Goal: Check status: Check status

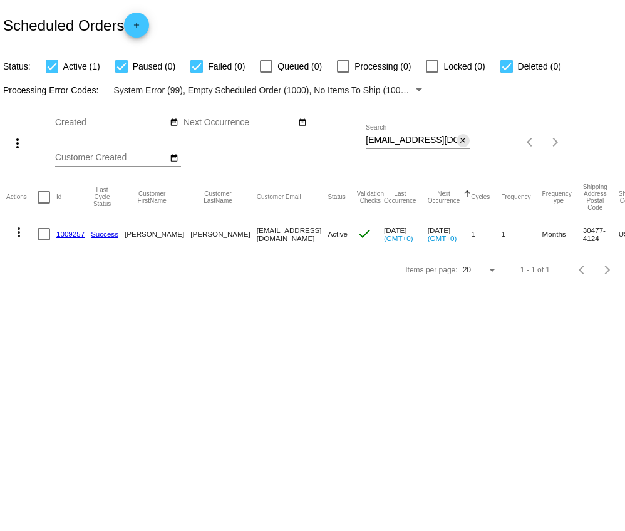
click at [464, 141] on mat-icon "close" at bounding box center [462, 141] width 9 height 10
click at [464, 141] on mat-icon "search" at bounding box center [462, 142] width 15 height 19
click at [439, 140] on app-dashboard-scheduled-orders "Scheduled Orders add Status: Active (1) Paused (0) Failed (0) Queued (0) Proces…" at bounding box center [312, 143] width 625 height 287
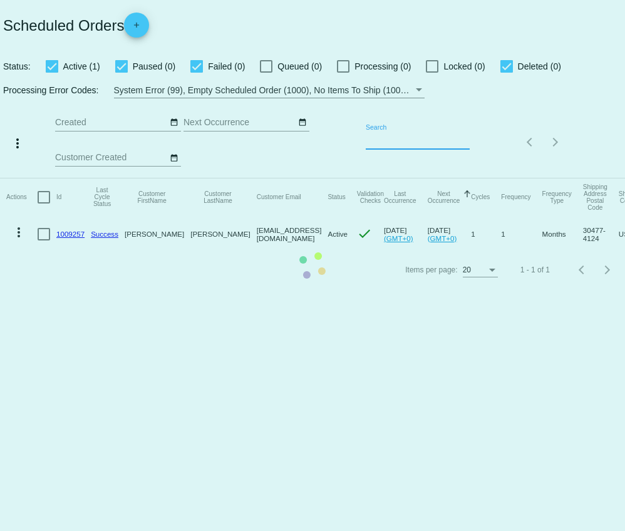
paste input "[EMAIL_ADDRESS][DOMAIN_NAME]"
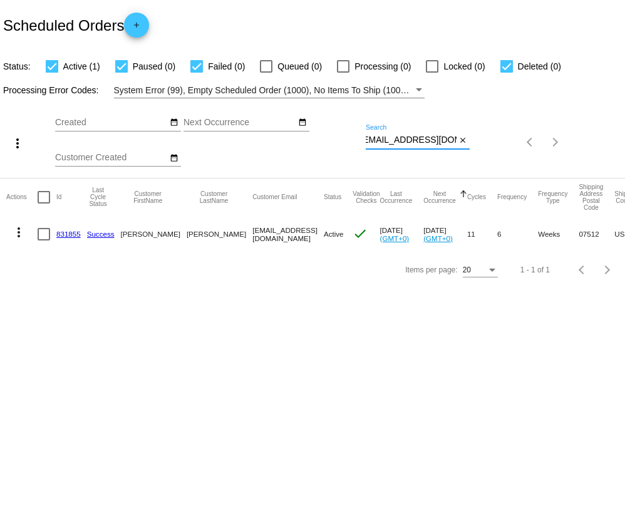
type input "[EMAIL_ADDRESS][DOMAIN_NAME]"
click at [66, 237] on link "831855" at bounding box center [68, 234] width 24 height 8
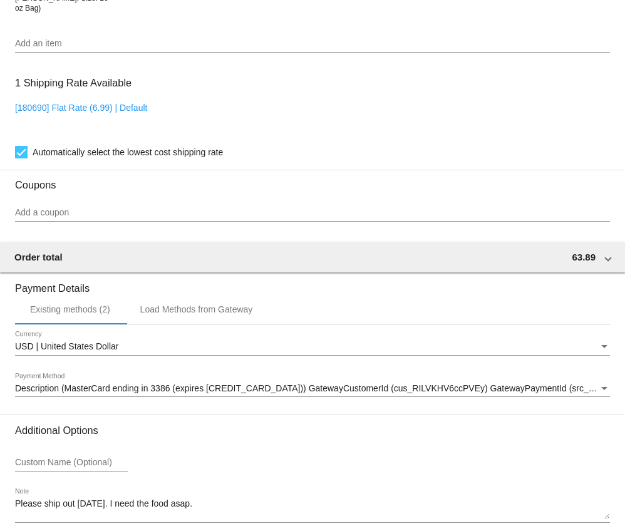
scroll to position [1024, 0]
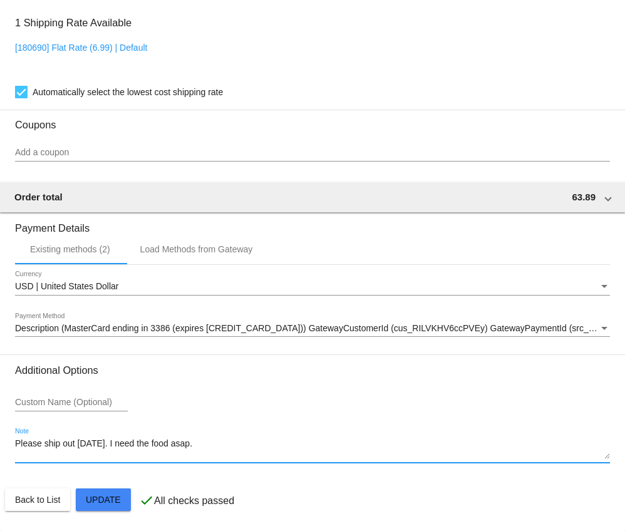
drag, startPoint x: 190, startPoint y: 450, endPoint x: 13, endPoint y: 445, distance: 177.9
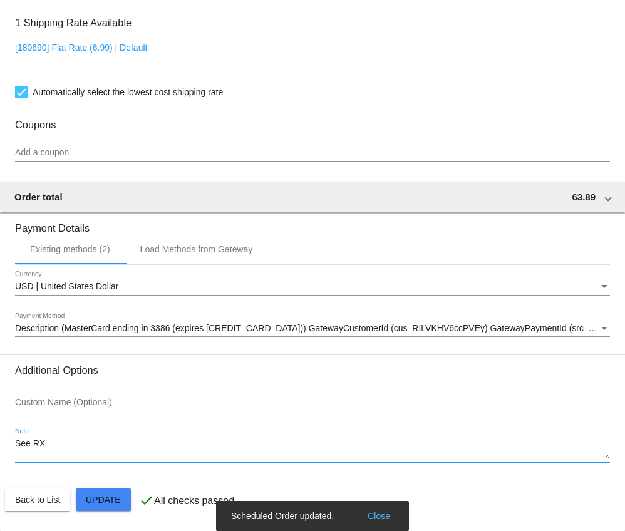
type textarea "See RX"
